Goal: Navigation & Orientation: Find specific page/section

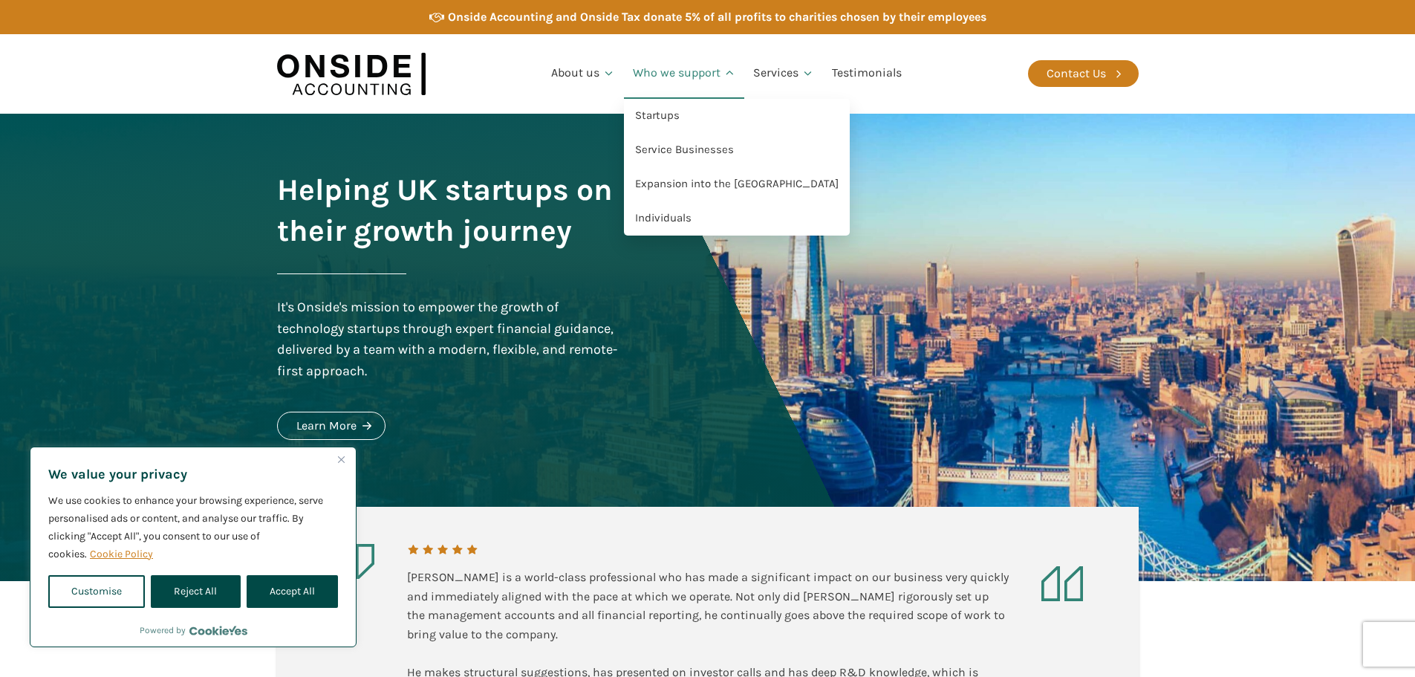
click at [702, 74] on link "Who we support" at bounding box center [684, 73] width 121 height 50
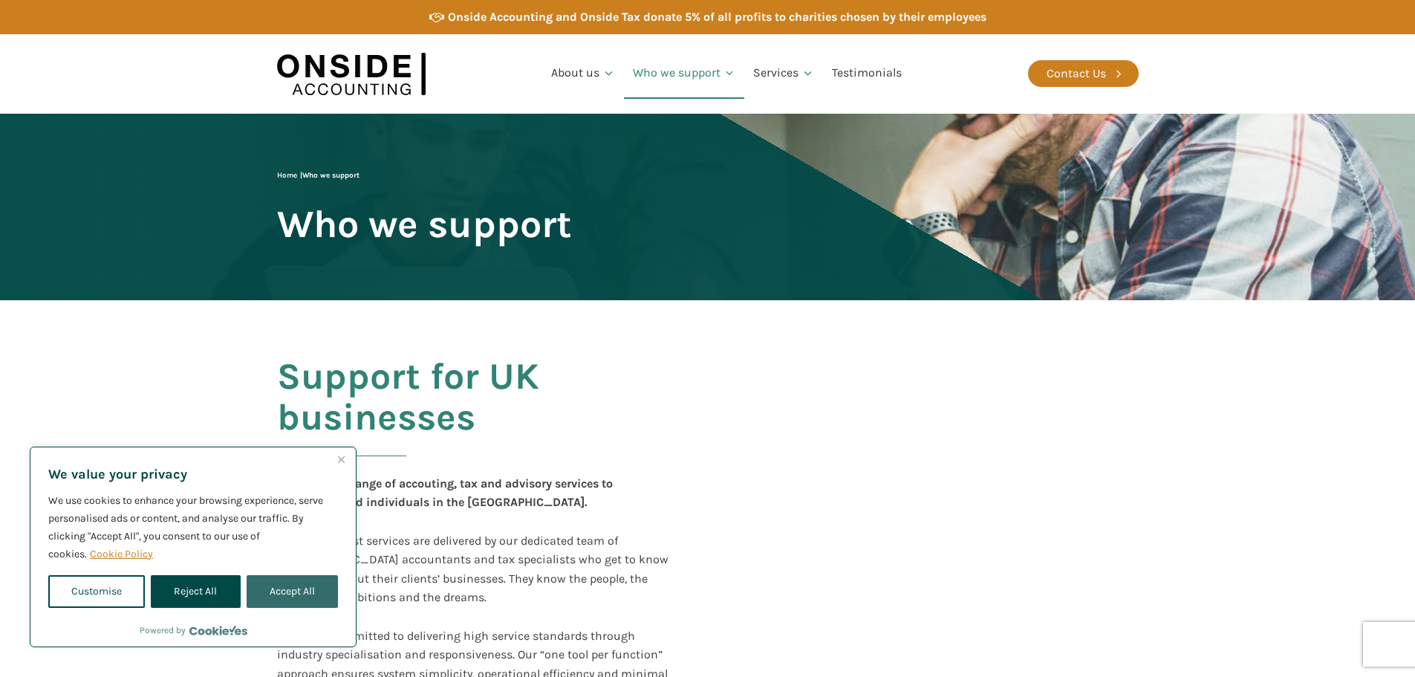
click at [262, 581] on button "Accept All" at bounding box center [292, 591] width 91 height 33
checkbox input "true"
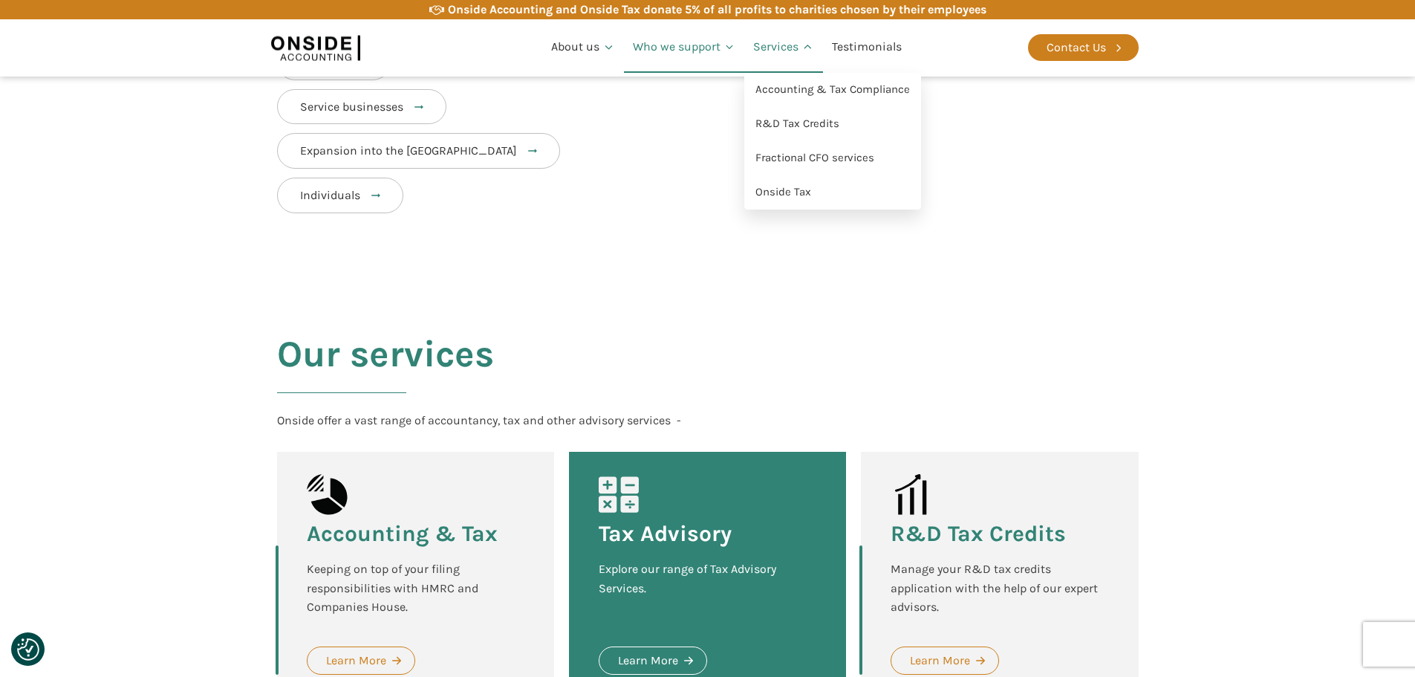
scroll to position [817, 0]
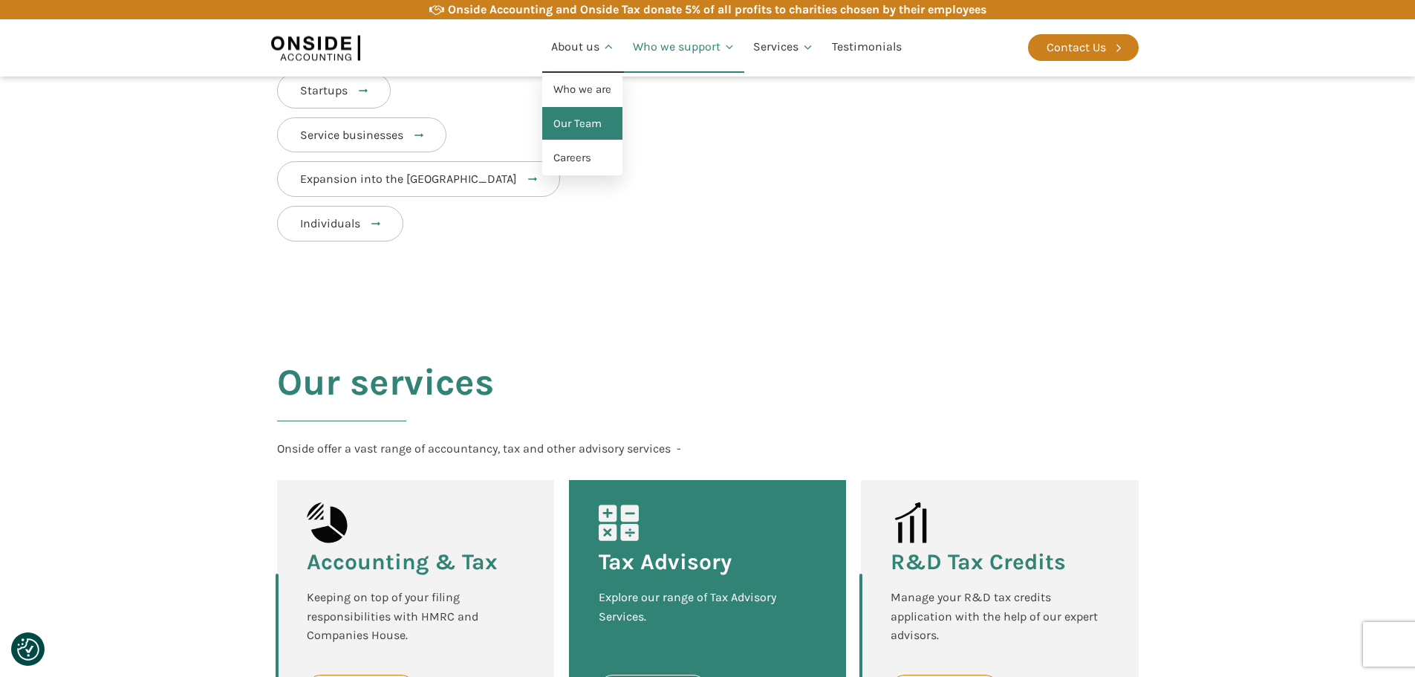
click at [580, 134] on link "Our Team" at bounding box center [582, 124] width 80 height 34
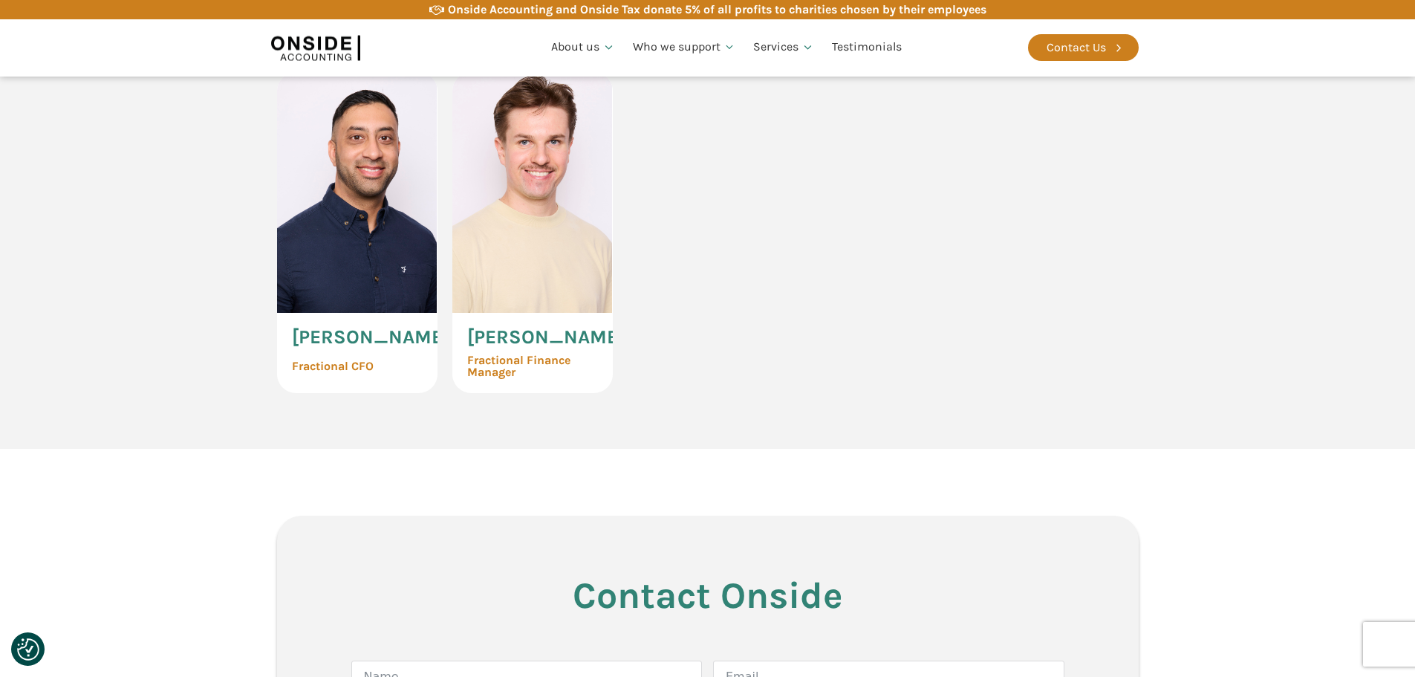
scroll to position [3490, 0]
